Goal: Obtain resource: Obtain resource

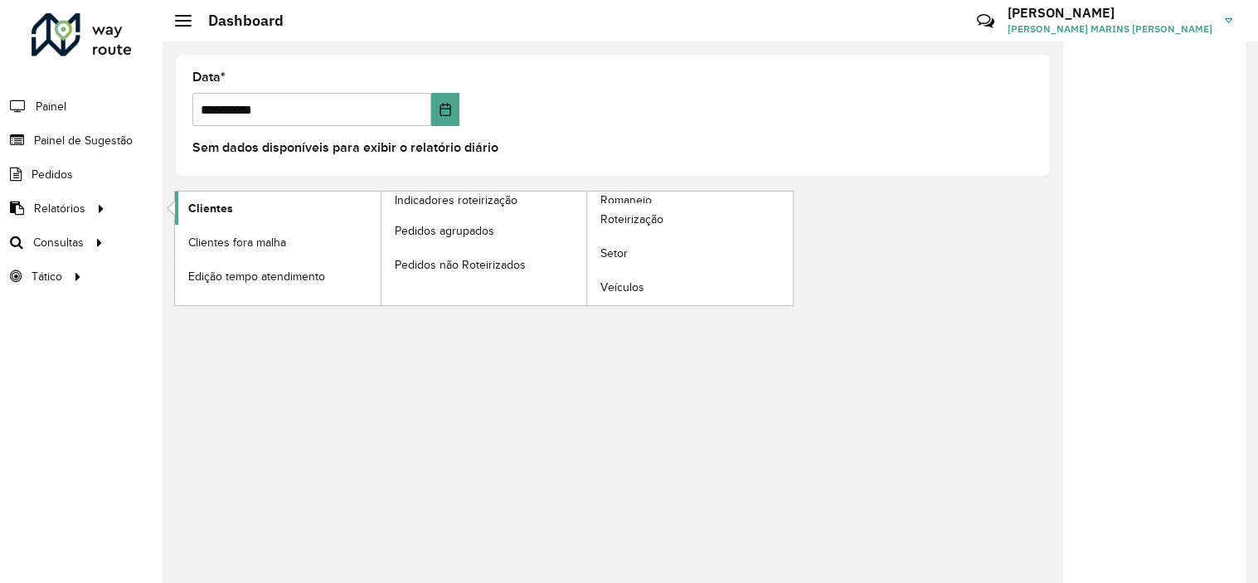
click at [203, 206] on span "Clientes" at bounding box center [210, 208] width 45 height 17
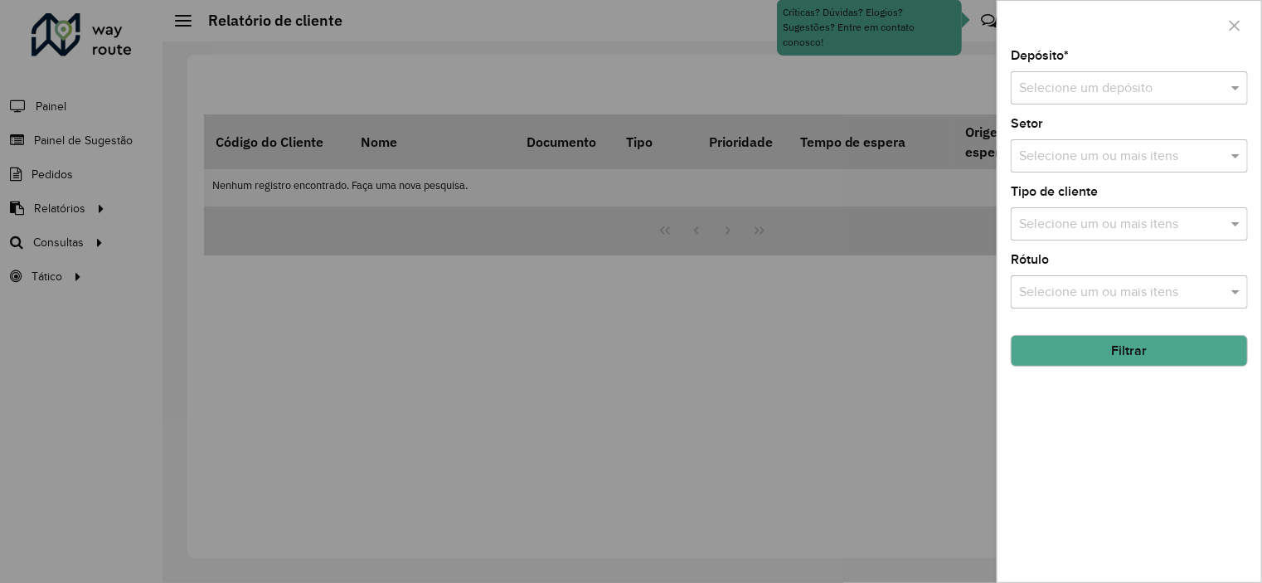
click at [1193, 86] on input "text" at bounding box center [1112, 89] width 187 height 20
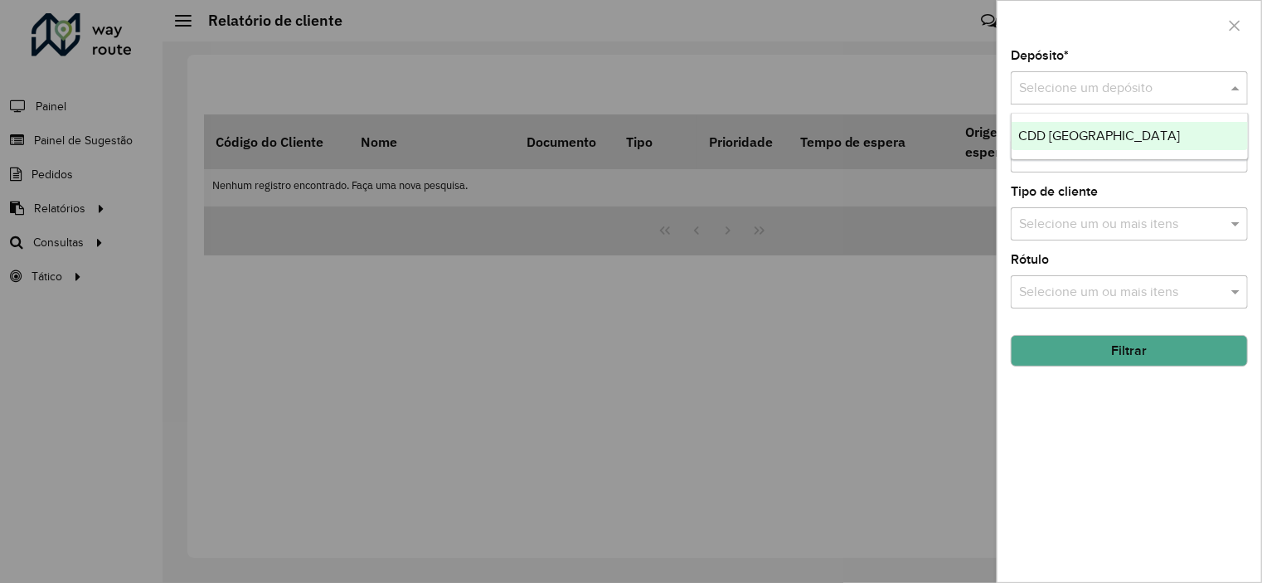
click at [1091, 130] on span "CDD [GEOGRAPHIC_DATA]" at bounding box center [1099, 136] width 162 height 14
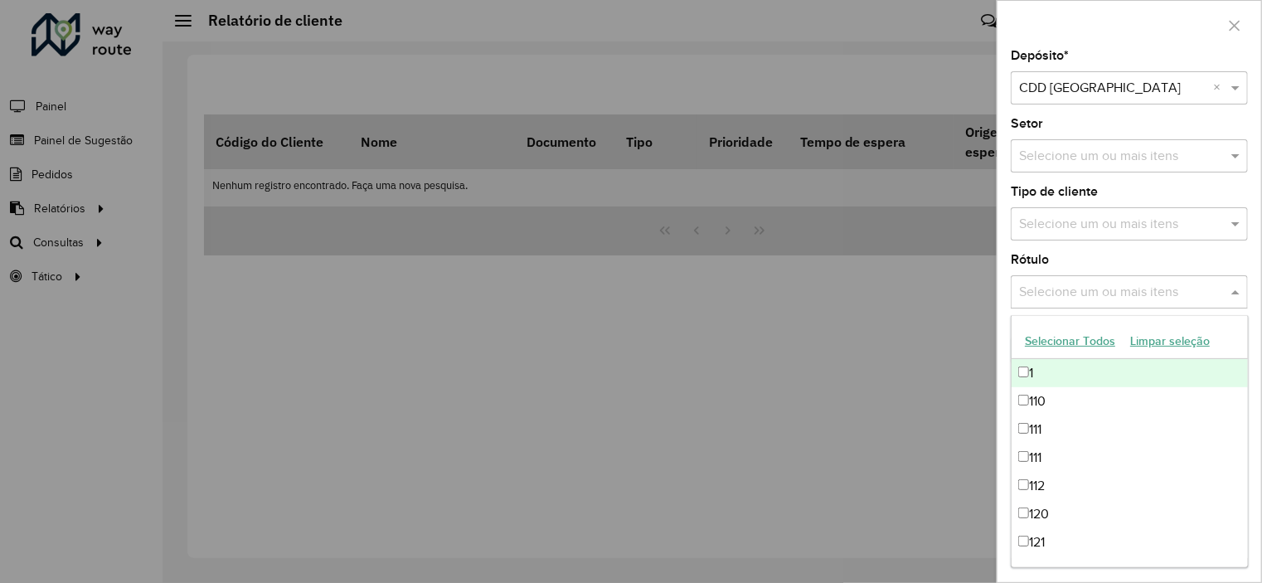
click at [1065, 284] on input "text" at bounding box center [1121, 293] width 212 height 20
drag, startPoint x: 1042, startPoint y: 284, endPoint x: 1038, endPoint y: 257, distance: 26.7
click at [1042, 284] on input "text" at bounding box center [1121, 293] width 212 height 20
click at [1038, 251] on label "Rótulo" at bounding box center [1030, 260] width 38 height 20
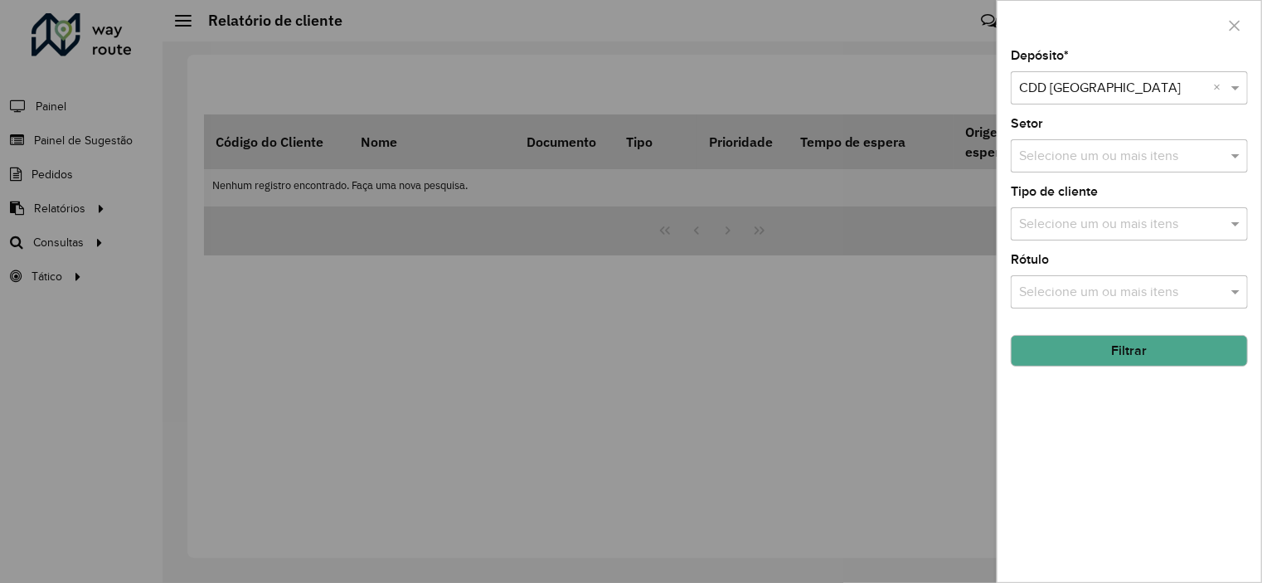
click at [1104, 352] on button "Filtrar" at bounding box center [1129, 351] width 237 height 32
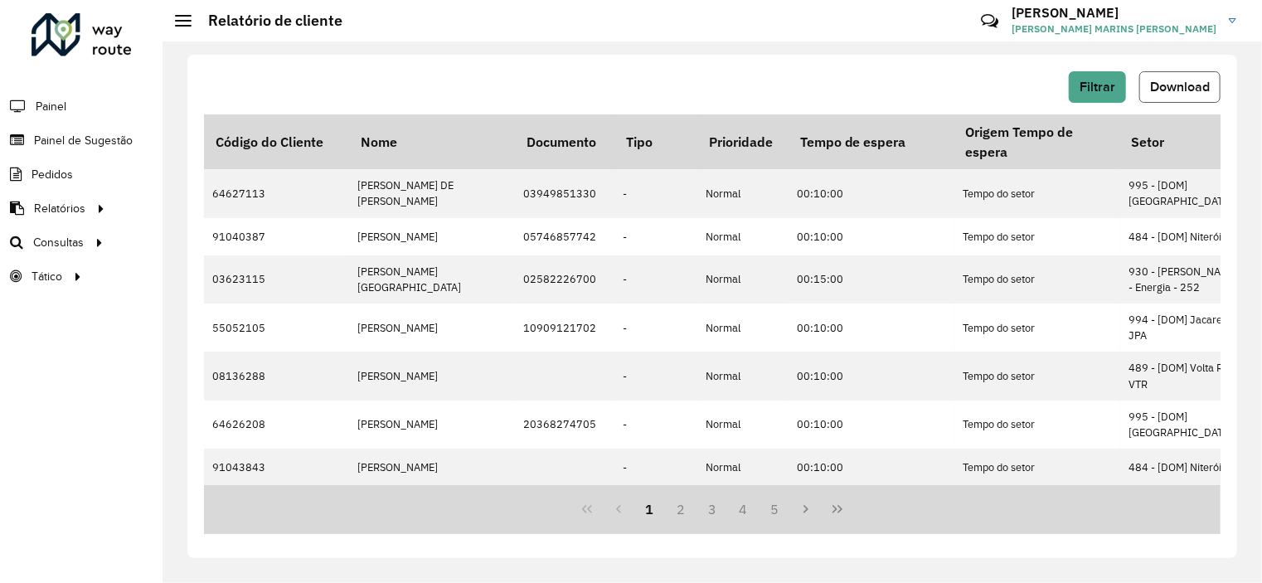
click at [1167, 85] on span "Download" at bounding box center [1180, 87] width 60 height 14
